Goal: Task Accomplishment & Management: Complete application form

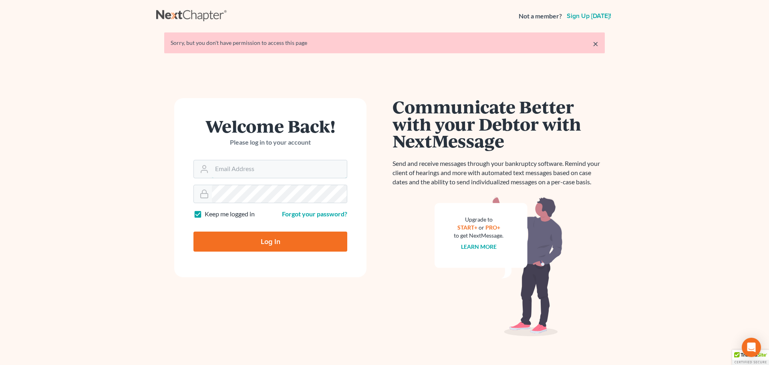
type input "[PERSON_NAME][EMAIL_ADDRESS][DOMAIN_NAME]"
click at [278, 247] on input "Log In" at bounding box center [271, 242] width 154 height 20
type input "Thinking..."
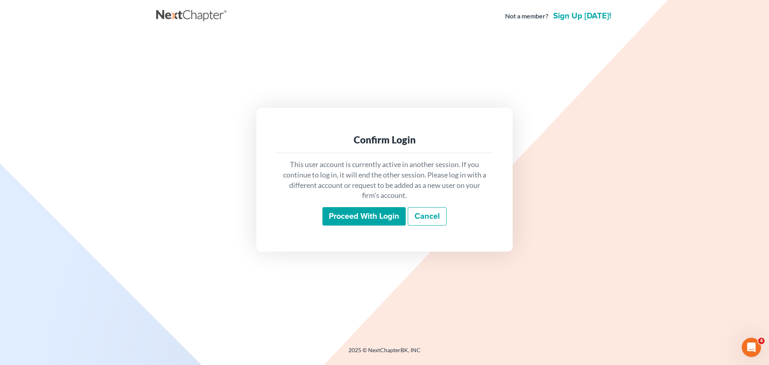
click at [357, 217] on input "Proceed with login" at bounding box center [364, 216] width 83 height 18
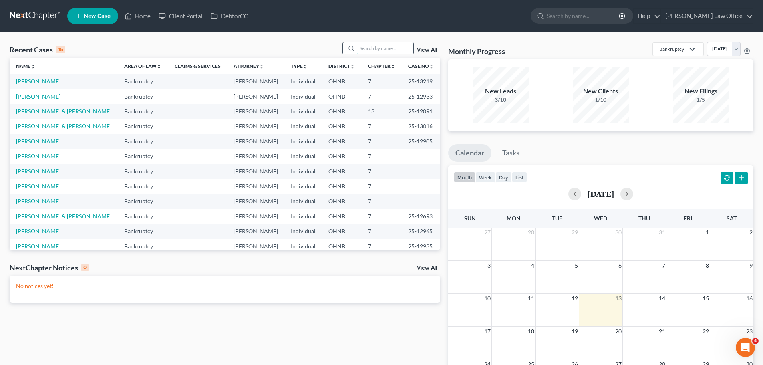
click at [369, 50] on input "search" at bounding box center [385, 48] width 56 height 12
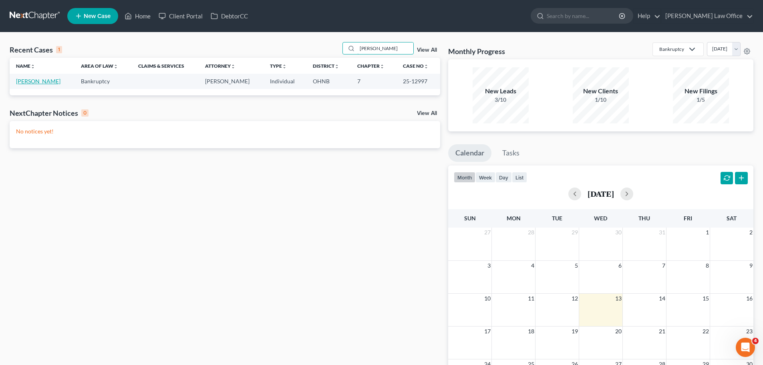
type input "[PERSON_NAME]"
click at [50, 81] on link "[PERSON_NAME]" at bounding box center [38, 81] width 44 height 7
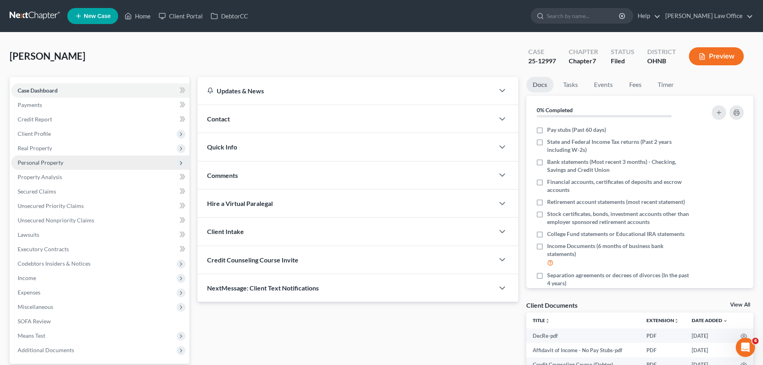
click at [53, 162] on span "Personal Property" at bounding box center [41, 162] width 46 height 7
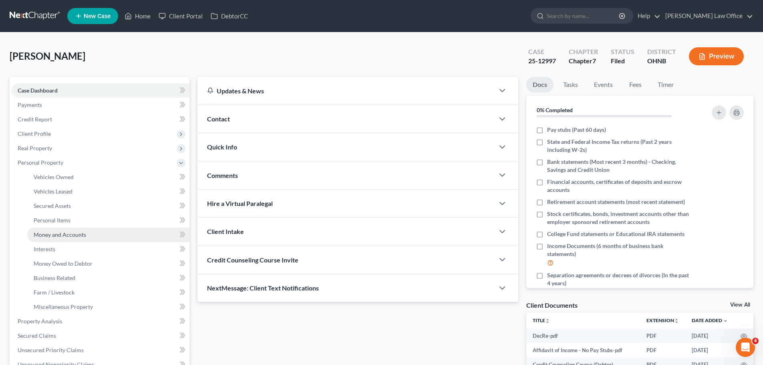
click at [61, 236] on span "Money and Accounts" at bounding box center [60, 234] width 52 height 7
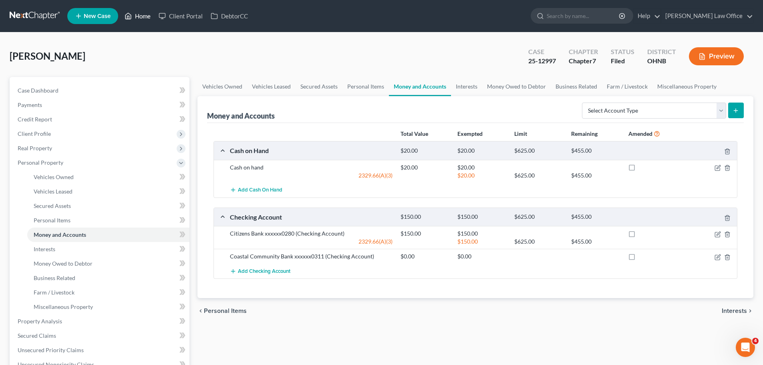
click at [139, 17] on link "Home" at bounding box center [138, 16] width 34 height 14
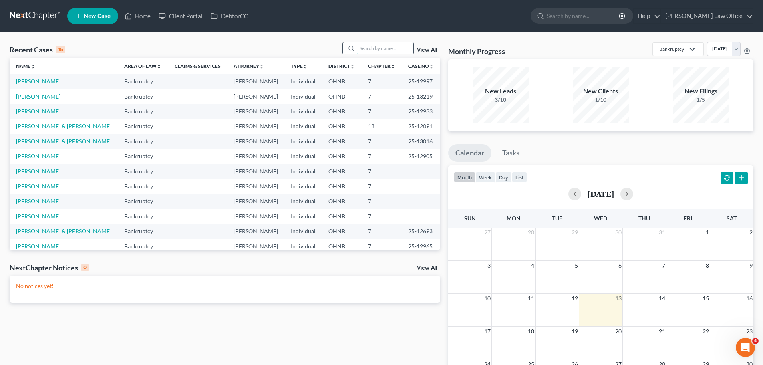
click at [390, 48] on input "search" at bounding box center [385, 48] width 56 height 12
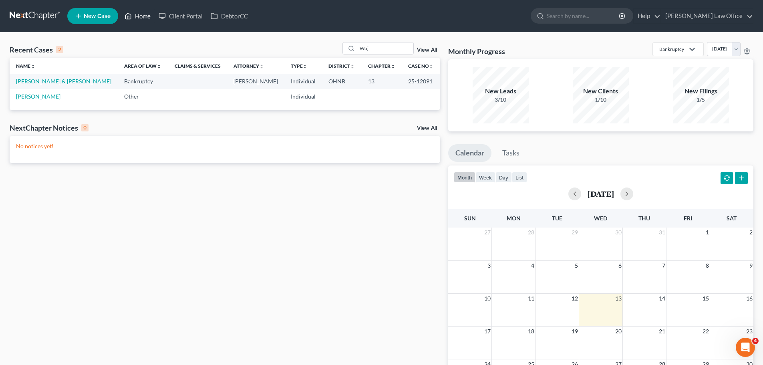
click at [140, 17] on link "Home" at bounding box center [138, 16] width 34 height 14
drag, startPoint x: 371, startPoint y: 46, endPoint x: 357, endPoint y: 48, distance: 15.0
click at [357, 48] on div "Woj" at bounding box center [378, 48] width 71 height 12
type input "[PERSON_NAME]"
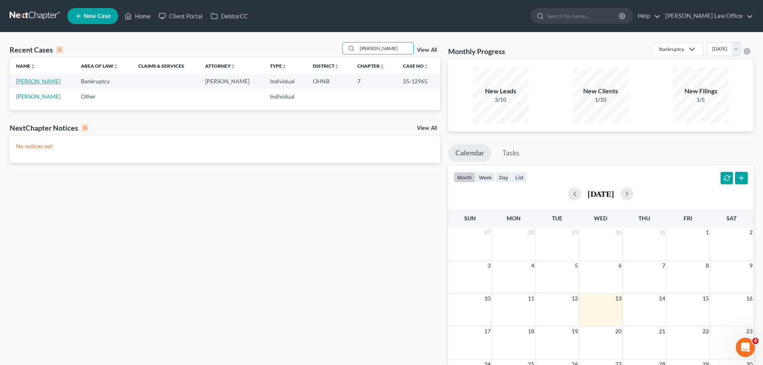
click at [33, 82] on link "[PERSON_NAME]" at bounding box center [38, 81] width 44 height 7
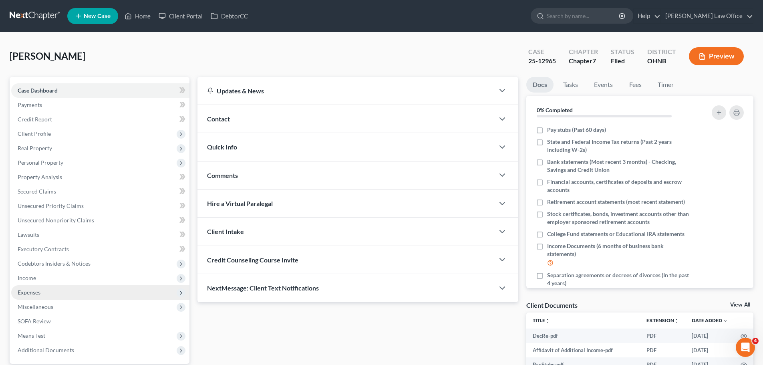
click at [53, 296] on span "Expenses" at bounding box center [100, 292] width 178 height 14
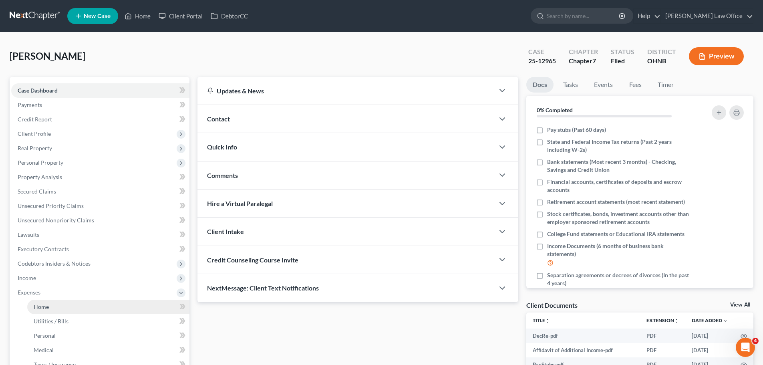
click at [72, 306] on link "Home" at bounding box center [108, 307] width 162 height 14
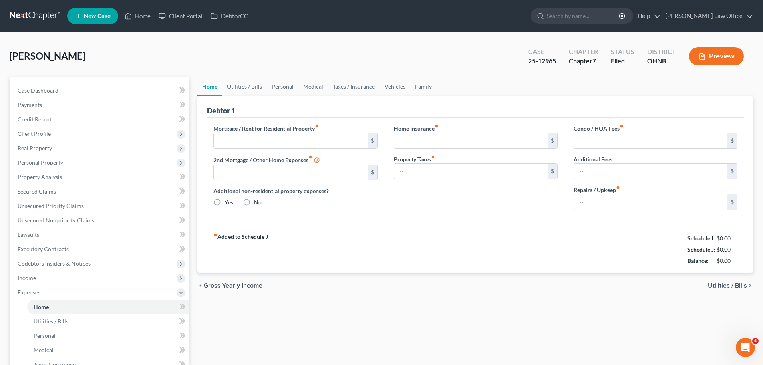
type input "1,673.98"
type input "0.00"
radio input "true"
type input "0.00"
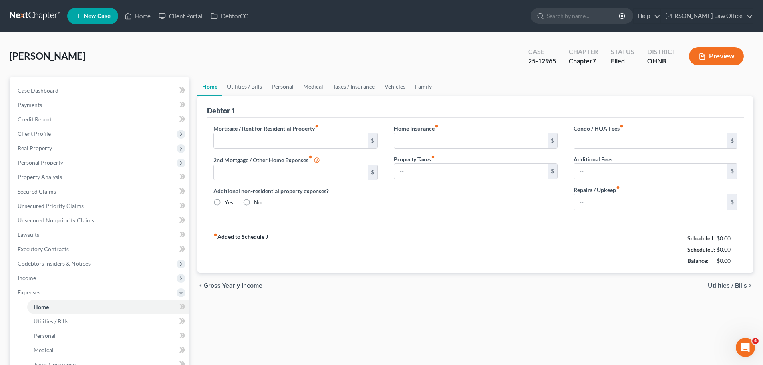
type input "10.00"
type input "0.00"
type input "140.00"
